Goal: Task Accomplishment & Management: Complete application form

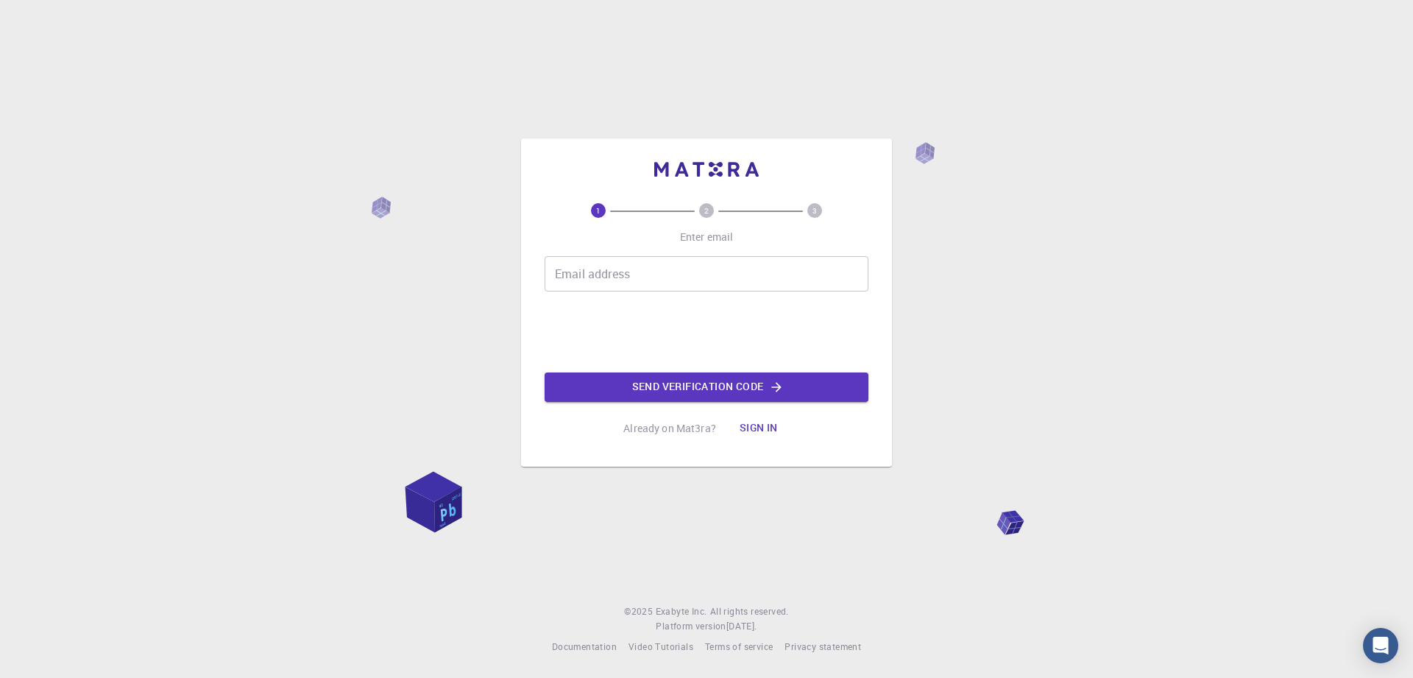
click at [706, 271] on input "Email address" at bounding box center [706, 273] width 324 height 35
click at [708, 273] on input "Email address" at bounding box center [706, 273] width 324 height 35
click at [746, 389] on button "Send verification code" at bounding box center [706, 386] width 324 height 29
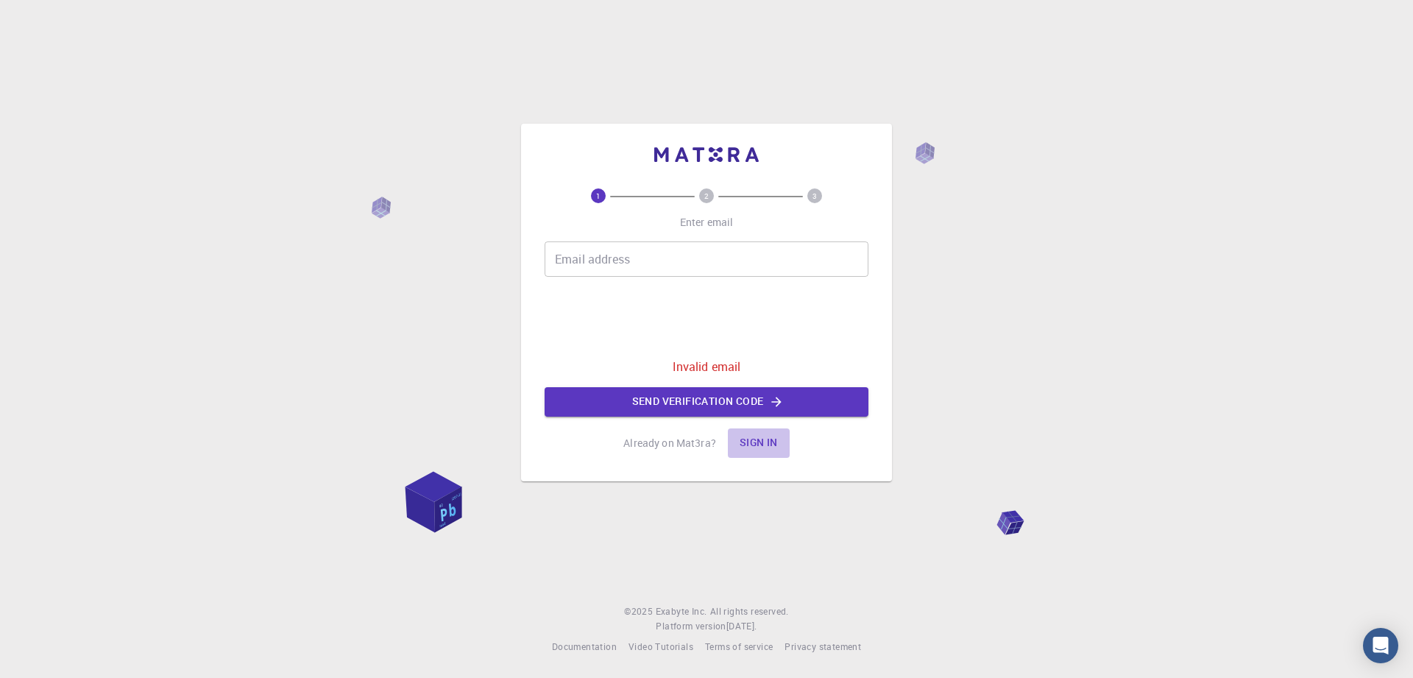
click at [759, 444] on button "Sign in" at bounding box center [759, 442] width 62 height 29
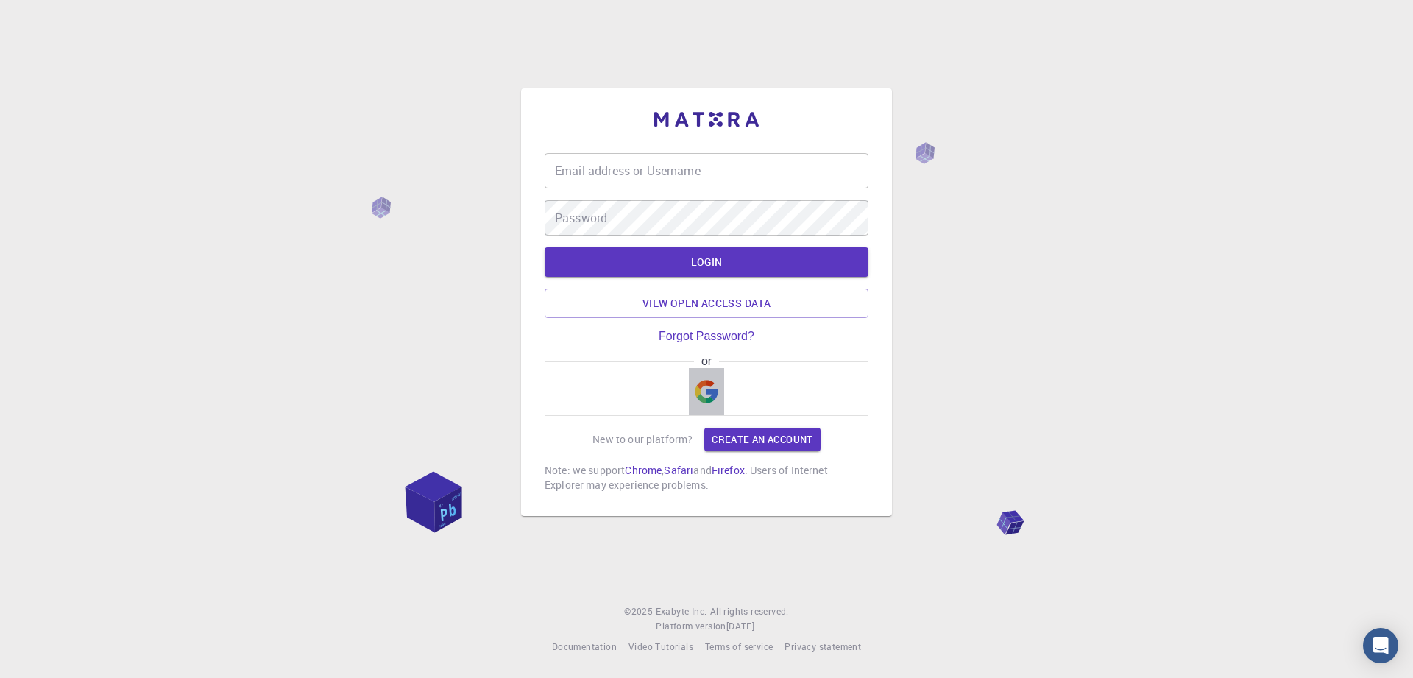
click at [714, 394] on img "button" at bounding box center [707, 392] width 24 height 24
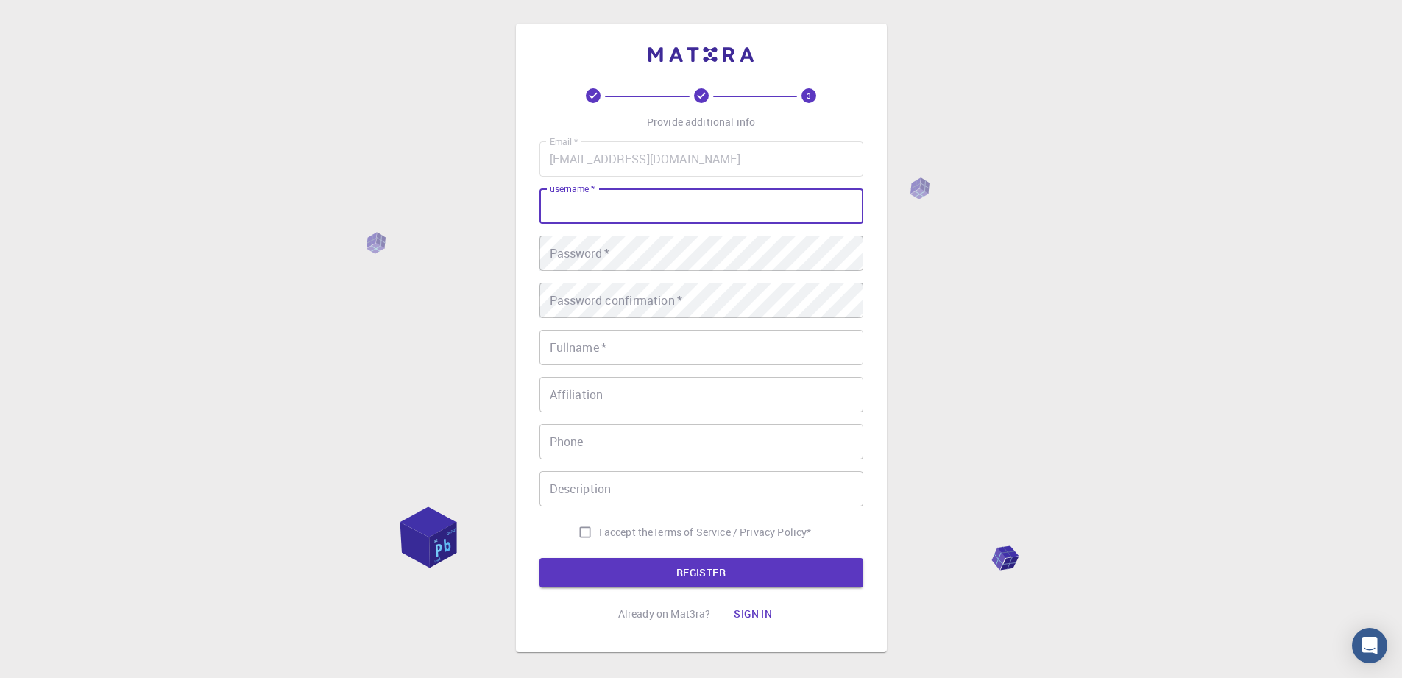
click at [670, 202] on input "username   *" at bounding box center [701, 205] width 324 height 35
type input "ق"
type input "red"
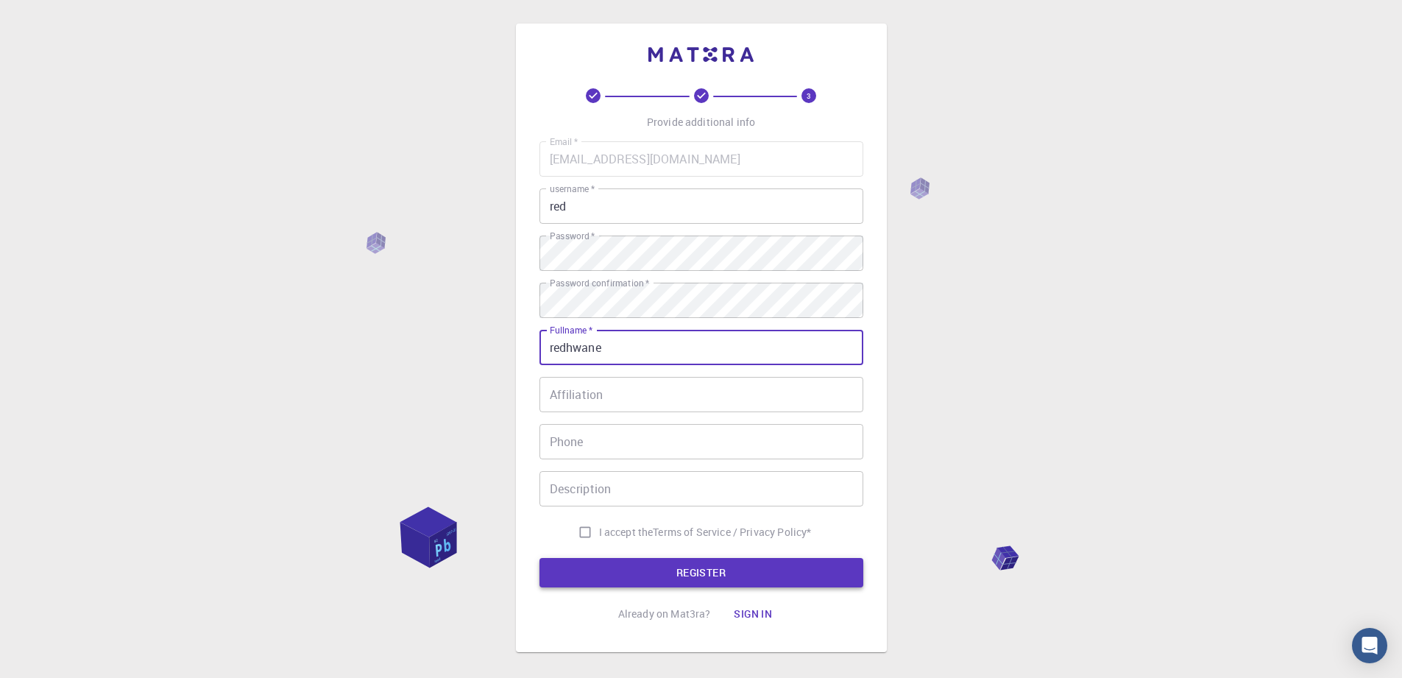
type input "redhwane"
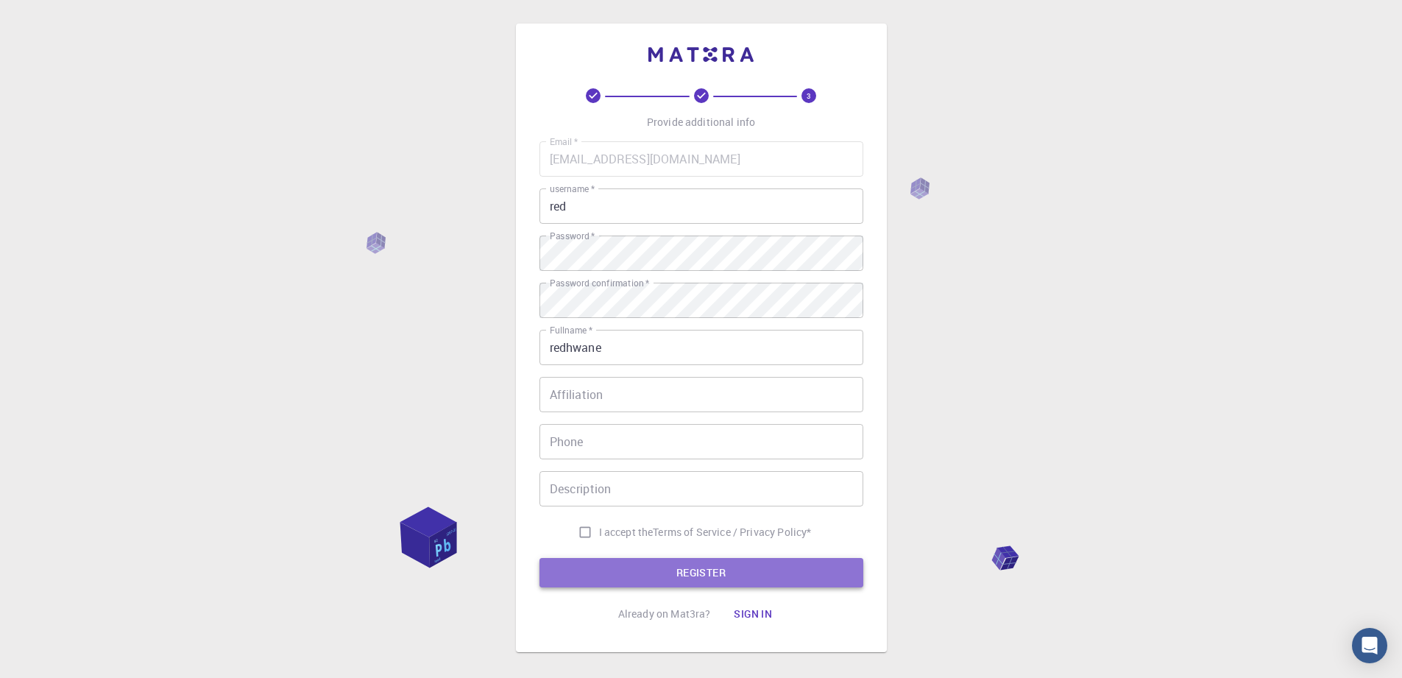
click at [728, 567] on button "REGISTER" at bounding box center [701, 572] width 324 height 29
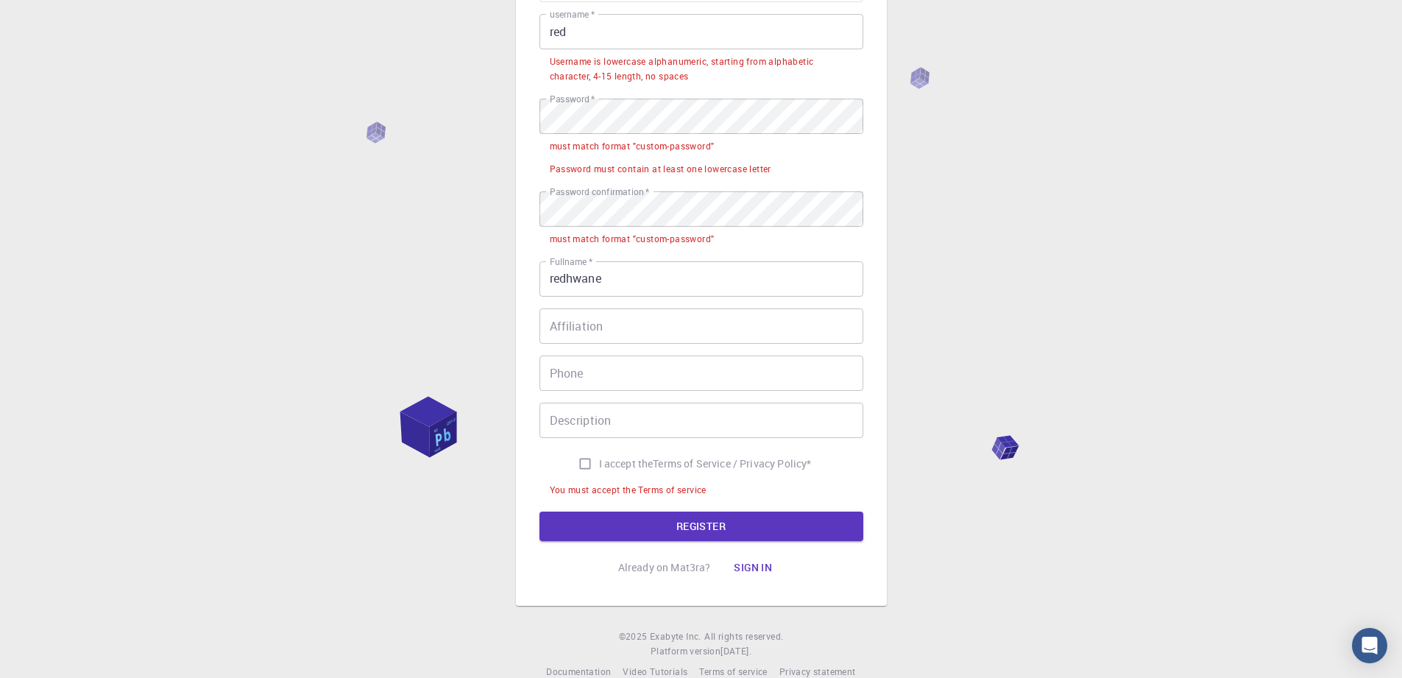
scroll to position [202, 0]
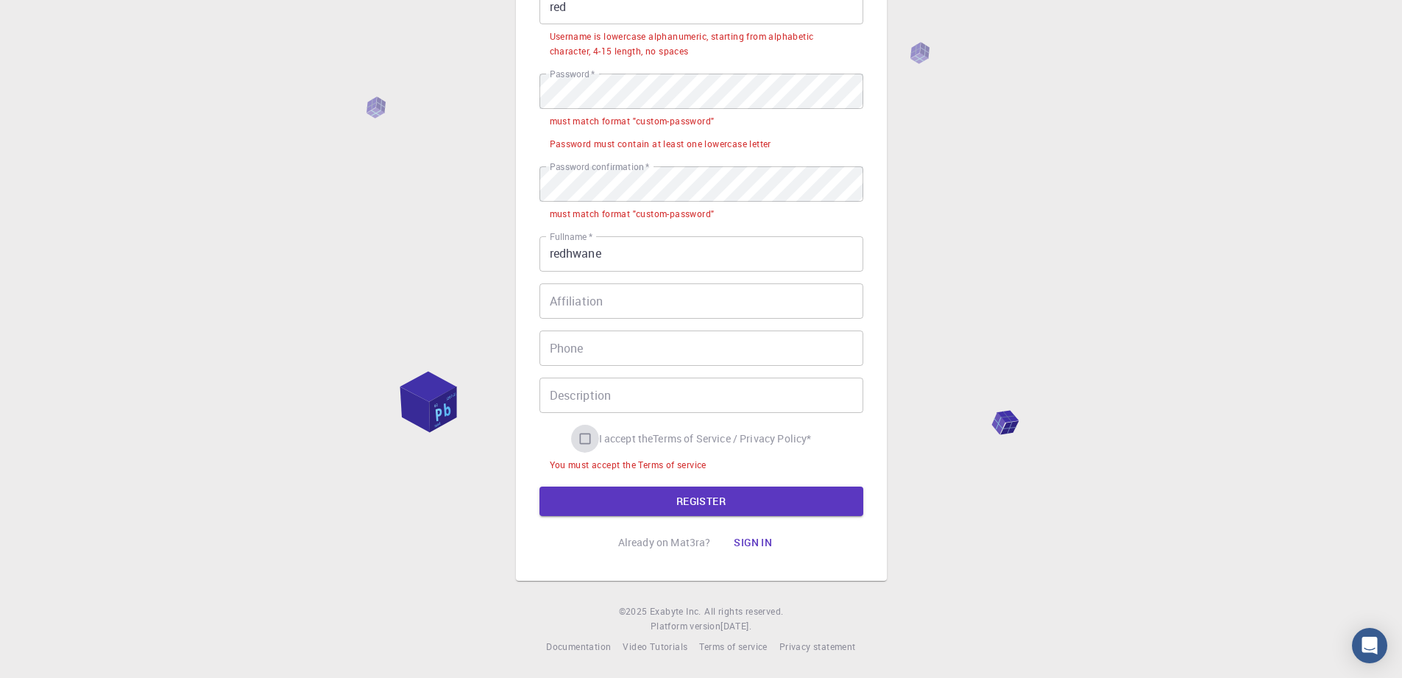
click at [580, 442] on input "I accept the Terms of Service / Privacy Policy *" at bounding box center [585, 439] width 28 height 28
checkbox input "true"
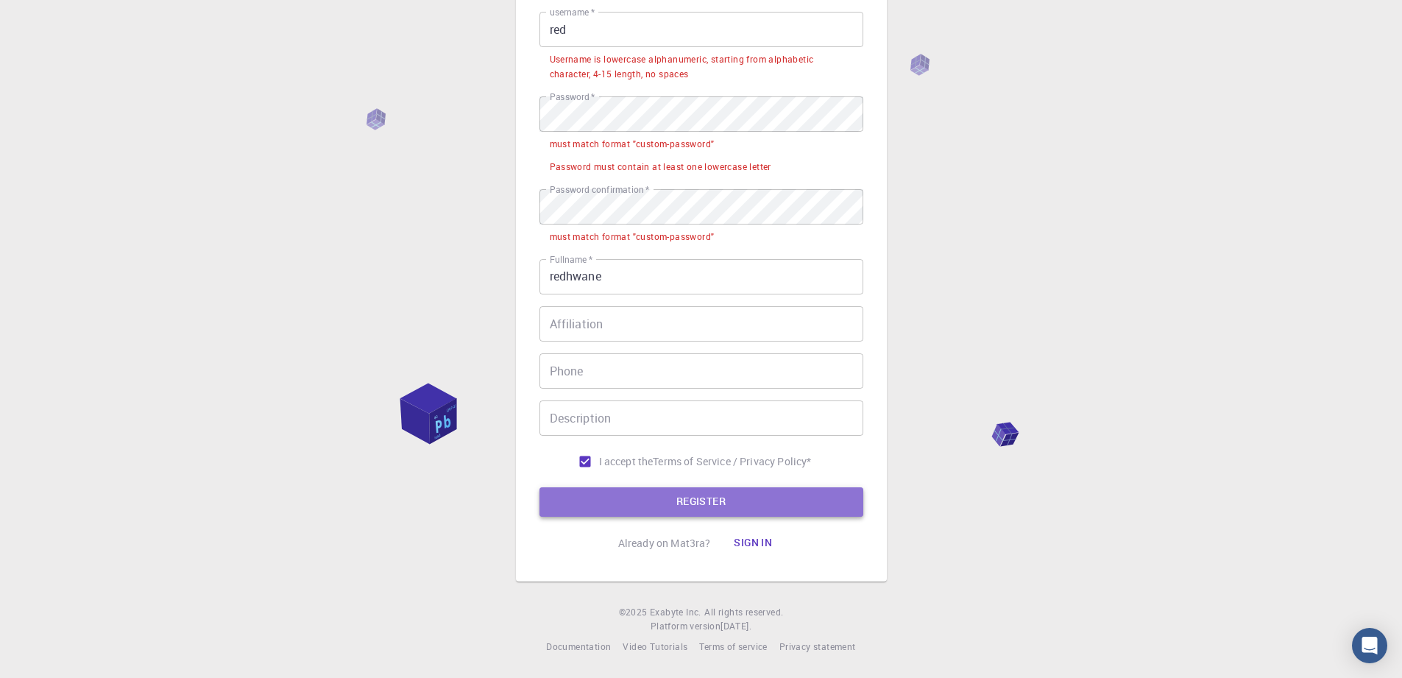
click at [715, 497] on button "REGISTER" at bounding box center [701, 501] width 324 height 29
click at [762, 498] on button "REGISTER" at bounding box center [701, 501] width 324 height 29
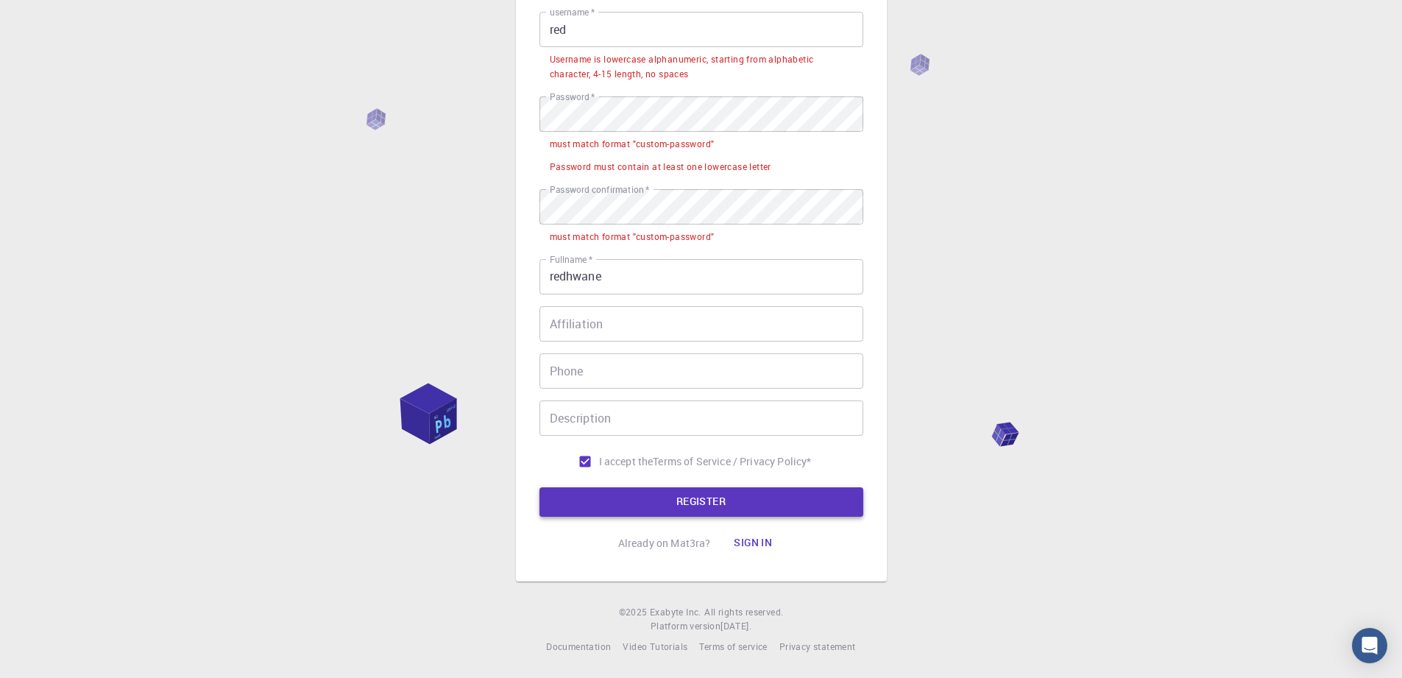
click at [780, 501] on button "REGISTER" at bounding box center [701, 501] width 324 height 29
click at [755, 536] on button "Sign in" at bounding box center [753, 542] width 62 height 29
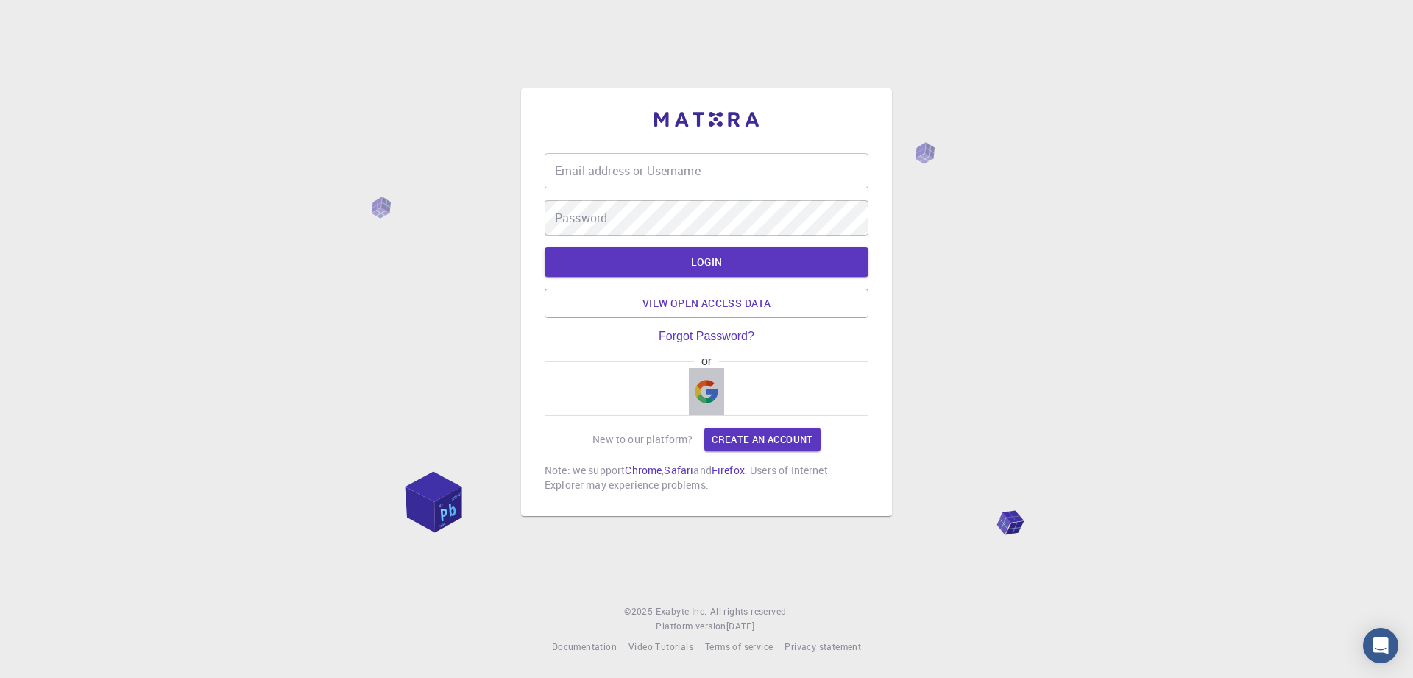
click at [711, 395] on img "button" at bounding box center [707, 392] width 24 height 24
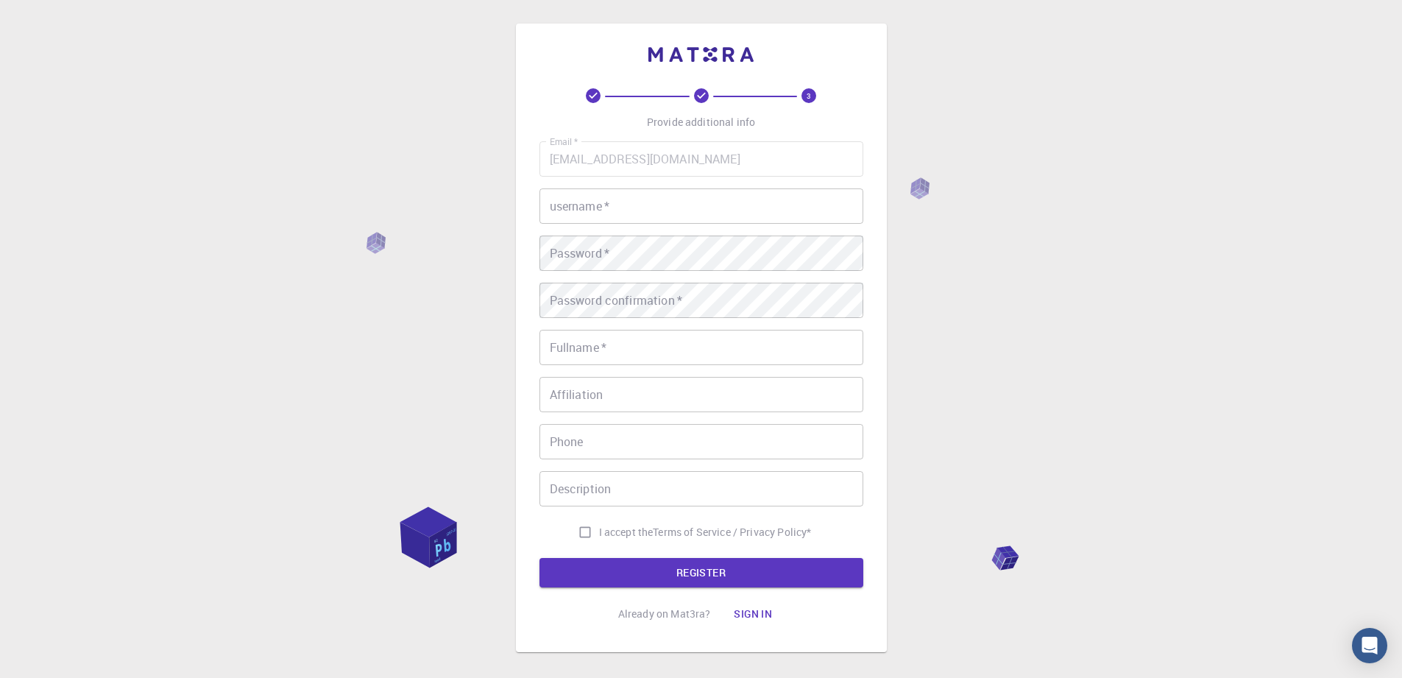
click at [670, 208] on input "username   *" at bounding box center [701, 205] width 324 height 35
type input "red1982"
click at [661, 347] on input "Fullname   *" at bounding box center [701, 347] width 324 height 35
type input "redouane"
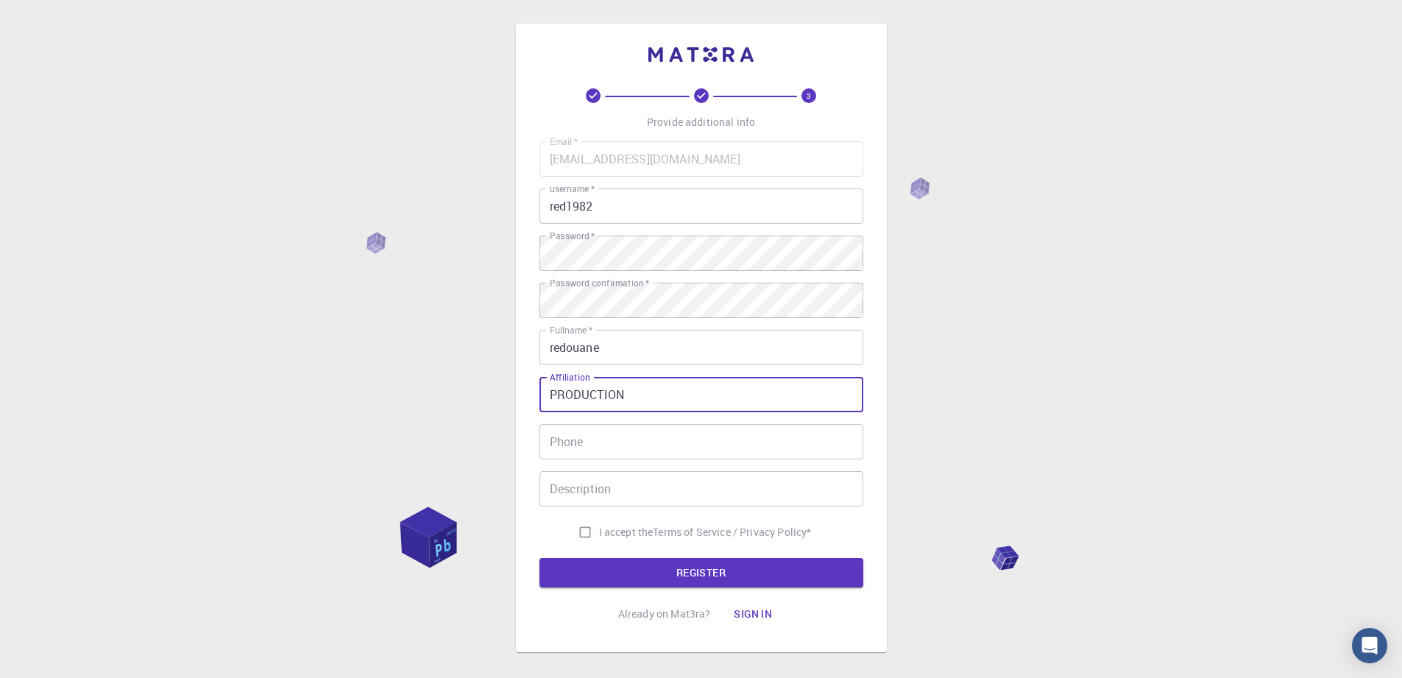
type input "PRODUCTION"
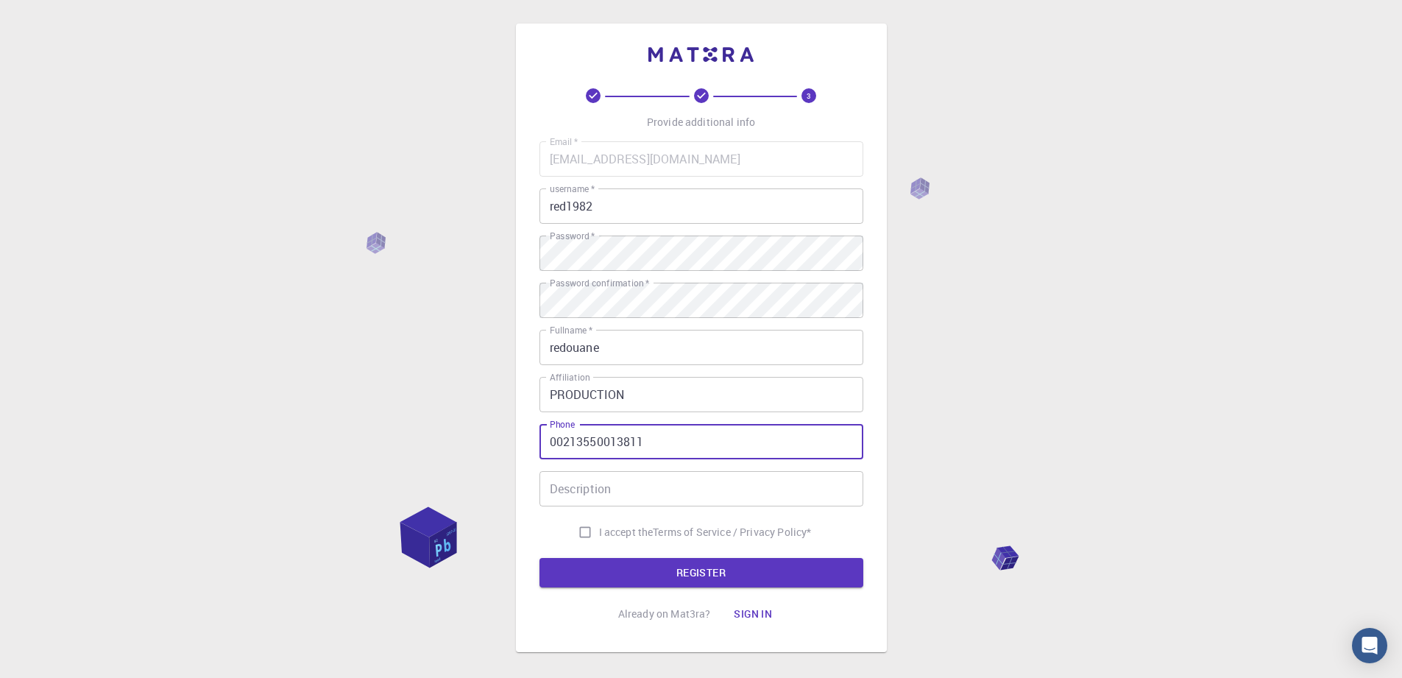
type input "00213550013811"
click at [586, 536] on input "I accept the Terms of Service / Privacy Policy *" at bounding box center [585, 532] width 28 height 28
checkbox input "true"
drag, startPoint x: 659, startPoint y: 567, endPoint x: 731, endPoint y: 555, distance: 73.1
click at [662, 567] on button "REGISTER" at bounding box center [701, 572] width 324 height 29
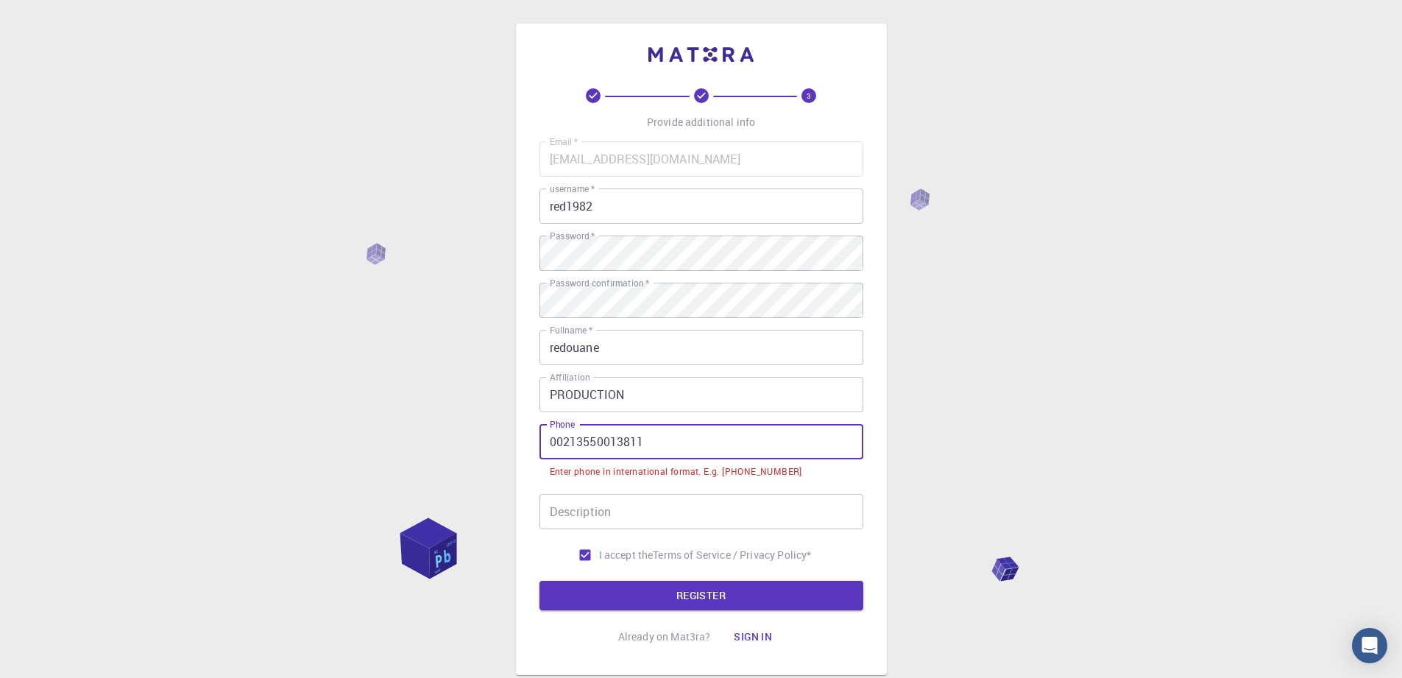
click at [561, 442] on input "00213550013811" at bounding box center [701, 441] width 324 height 35
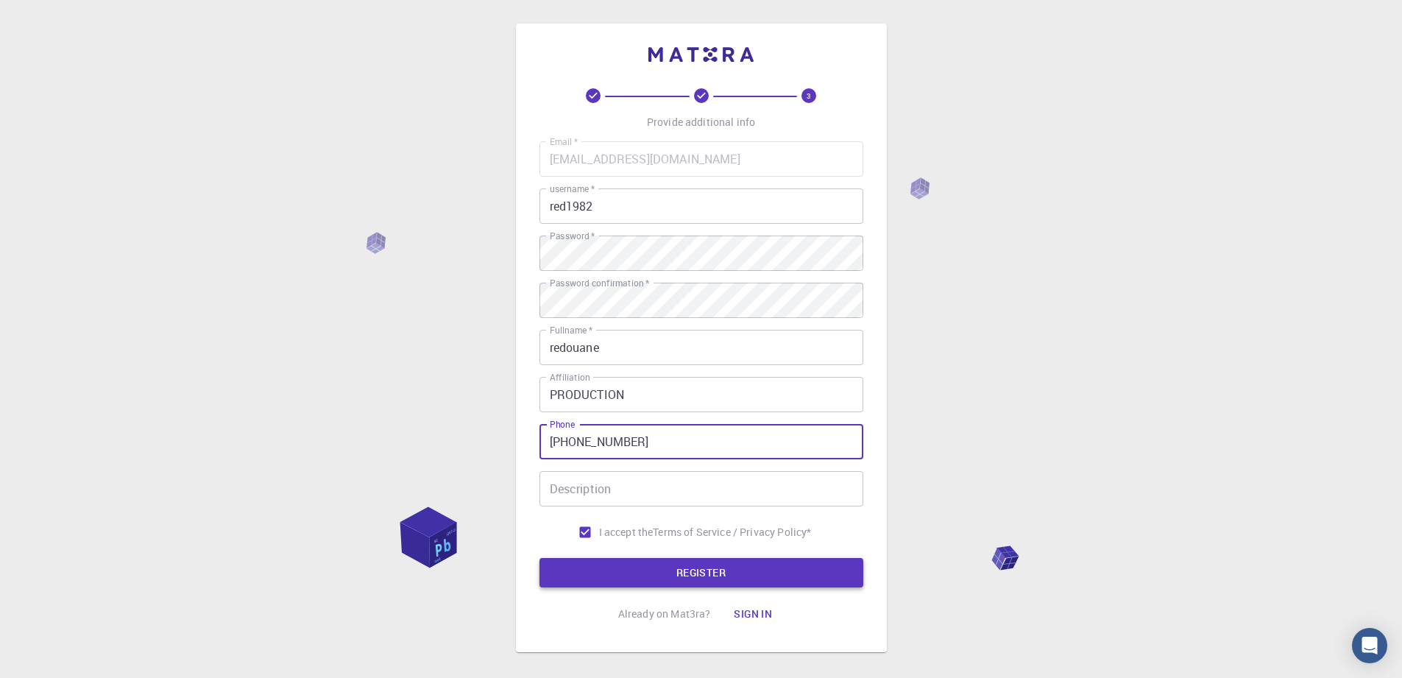
type input "[PHONE_NUMBER]"
click at [717, 567] on button "REGISTER" at bounding box center [701, 572] width 324 height 29
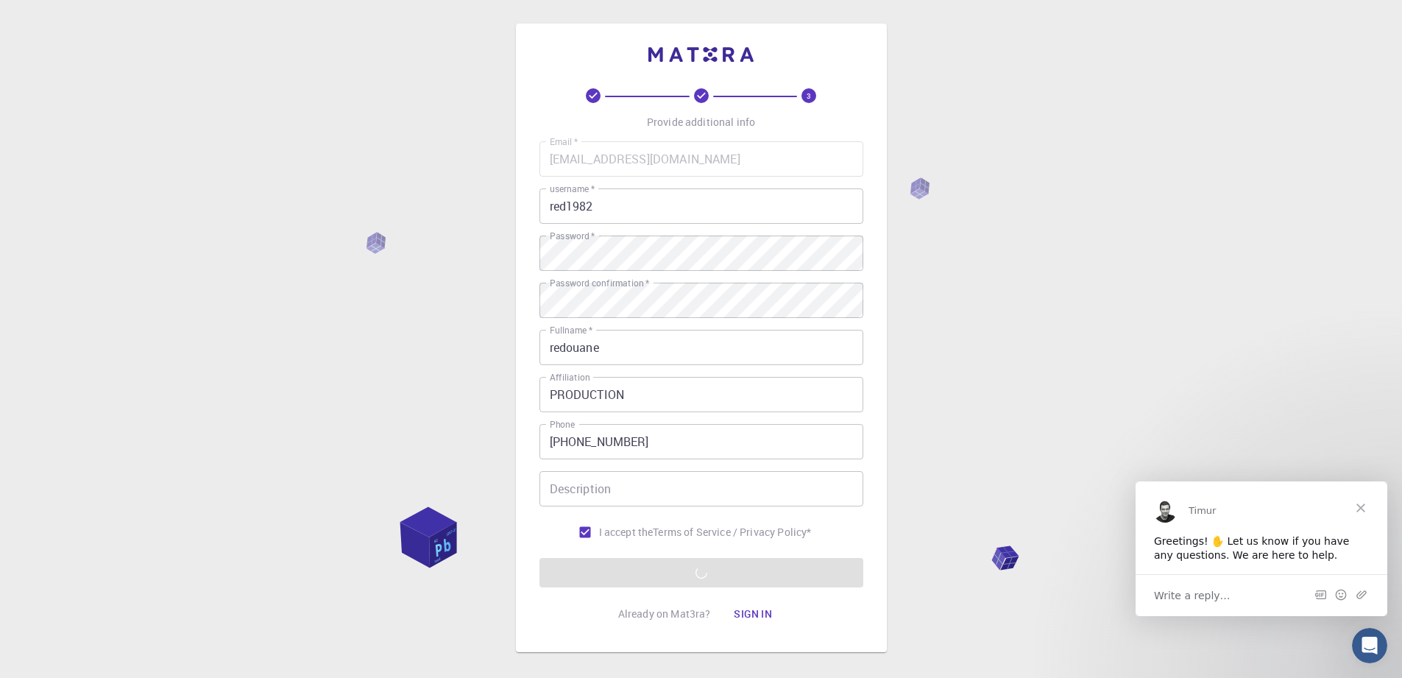
click at [1358, 503] on span "Close" at bounding box center [1360, 506] width 53 height 53
